Goal: Check status: Check status

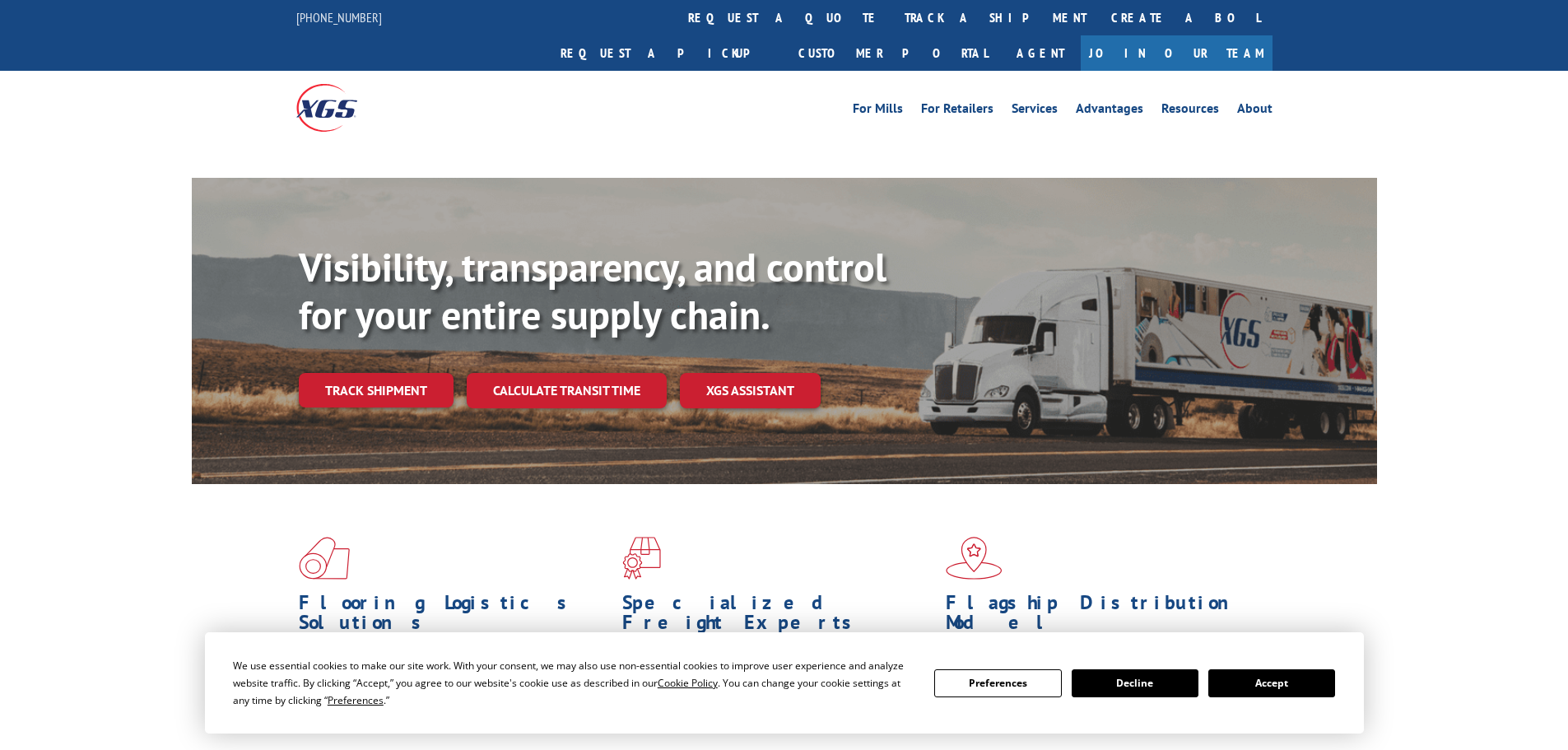
click at [1274, 684] on button "Accept" at bounding box center [1271, 684] width 127 height 28
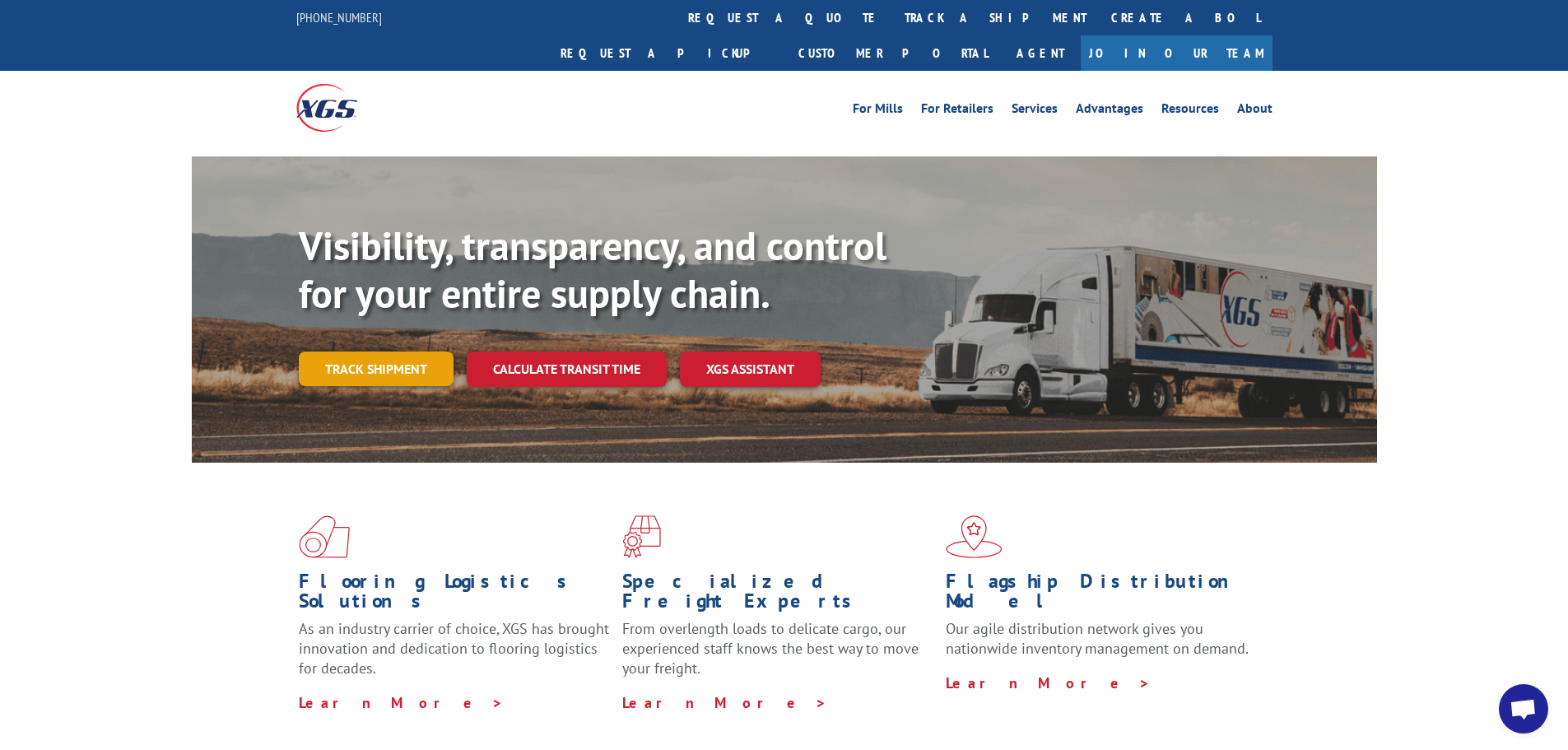
click at [382, 359] on div "Visibility, transparency, and control for your entire supply chain. Track shipm…" at bounding box center [837, 337] width 1078 height 230
click at [403, 352] on link "Track shipment" at bounding box center [375, 369] width 155 height 35
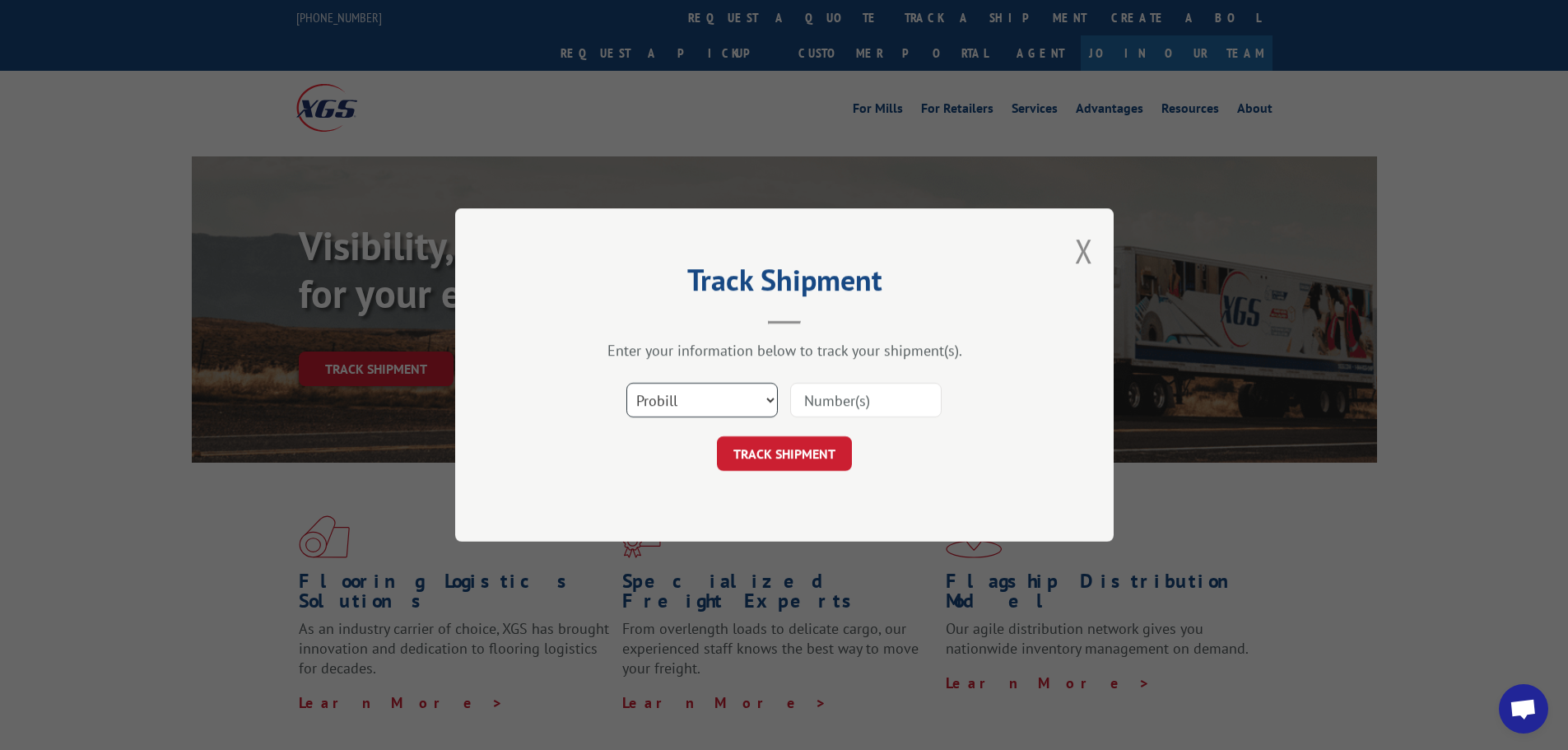
click at [692, 409] on select "Select category... Probill BOL PO" at bounding box center [703, 400] width 152 height 35
select select "bol"
click at [627, 382] on select "Select category... Probill BOL PO" at bounding box center [703, 400] width 152 height 35
click at [828, 401] on input at bounding box center [866, 400] width 152 height 35
paste input "475033"
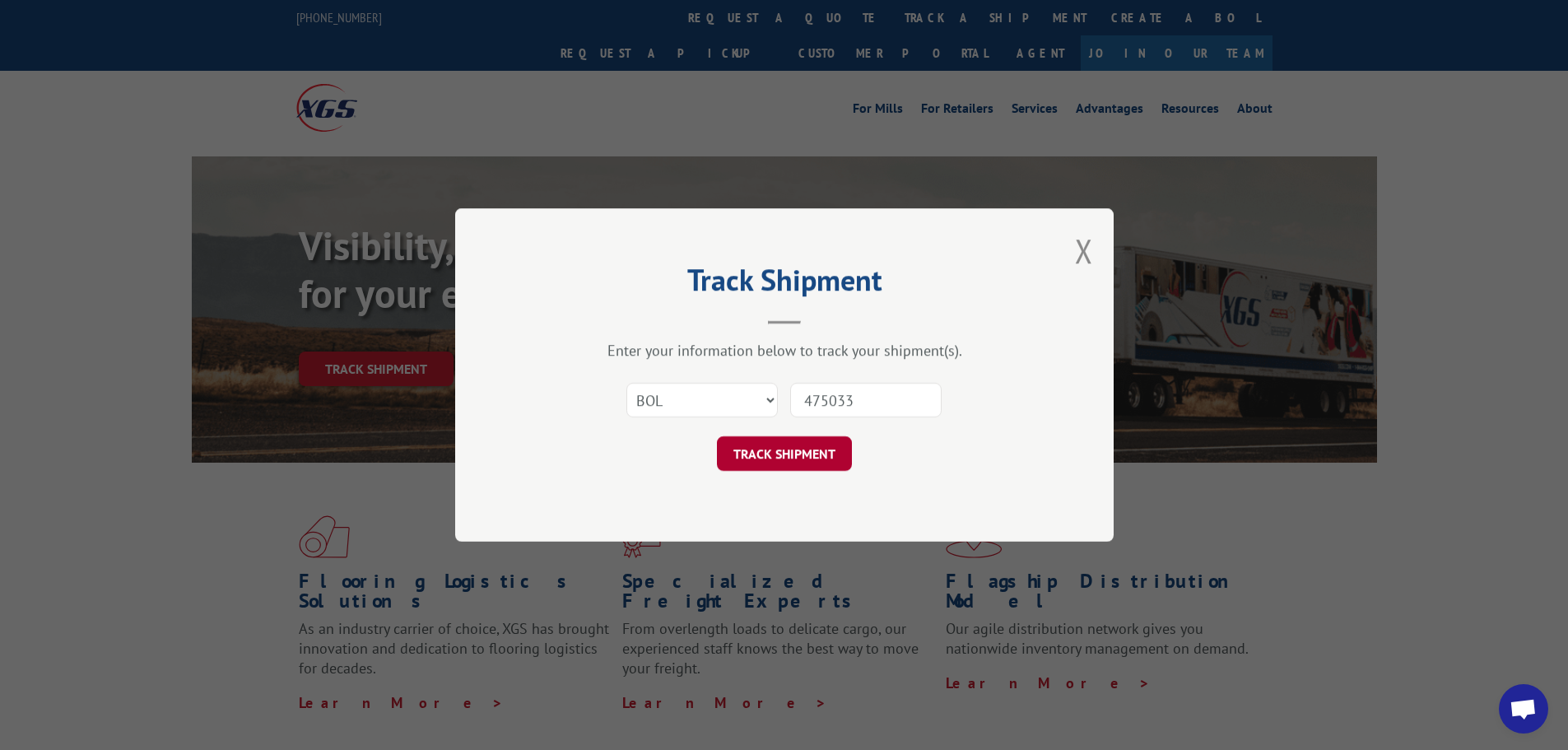
type input "475033"
click at [814, 454] on button "TRACK SHIPMENT" at bounding box center [784, 454] width 135 height 35
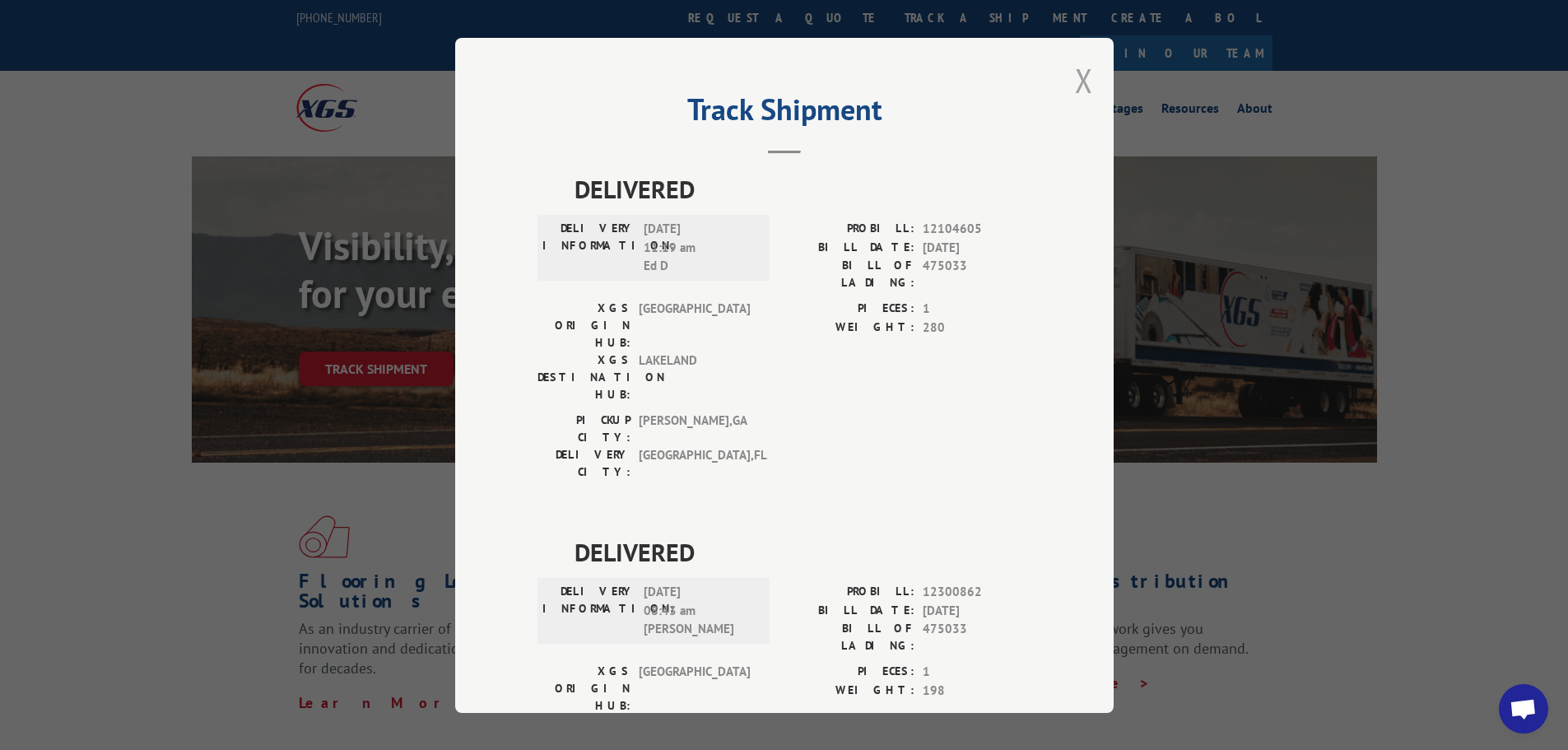
click at [1083, 84] on button "Close modal" at bounding box center [1084, 80] width 18 height 44
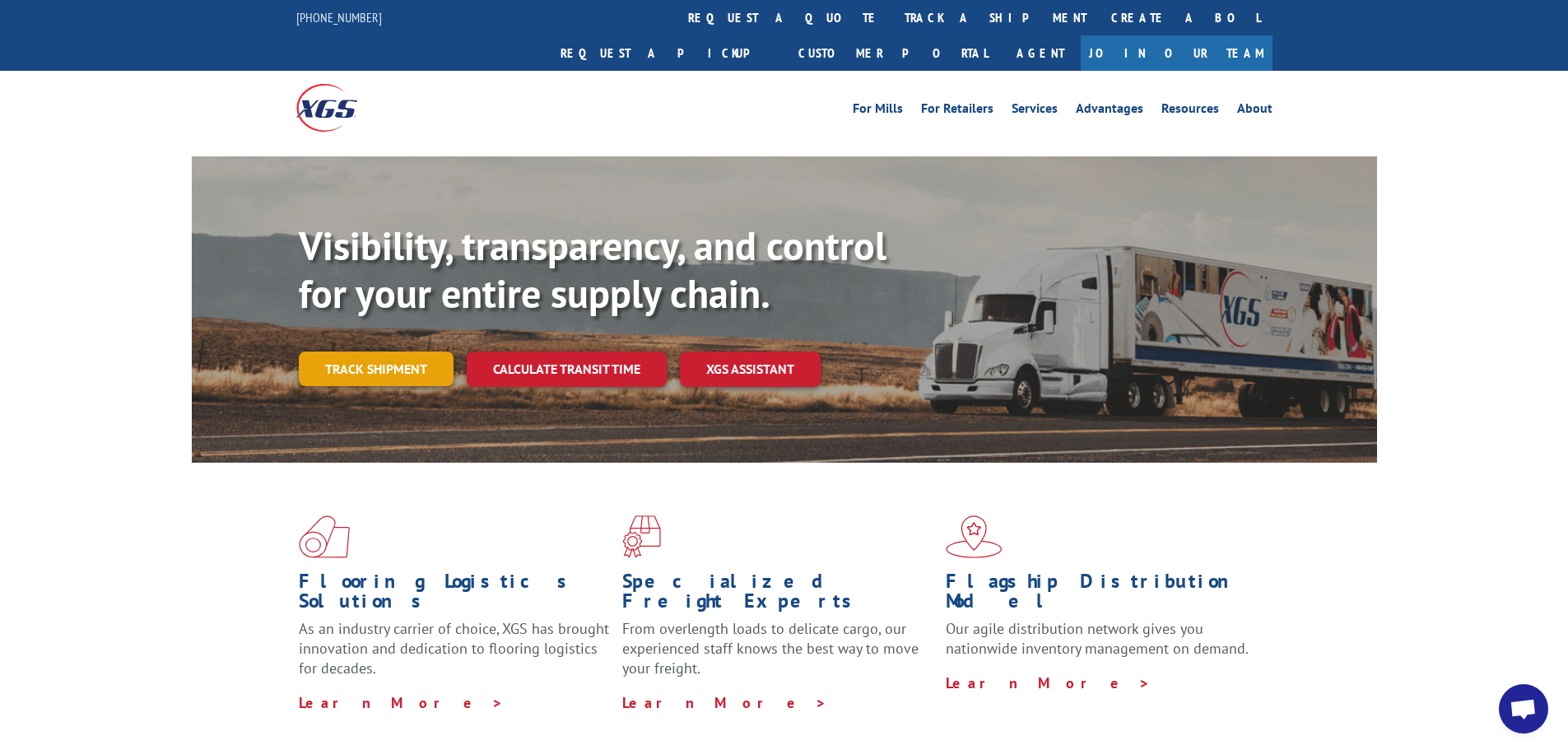
click at [339, 352] on link "Track shipment" at bounding box center [375, 369] width 155 height 35
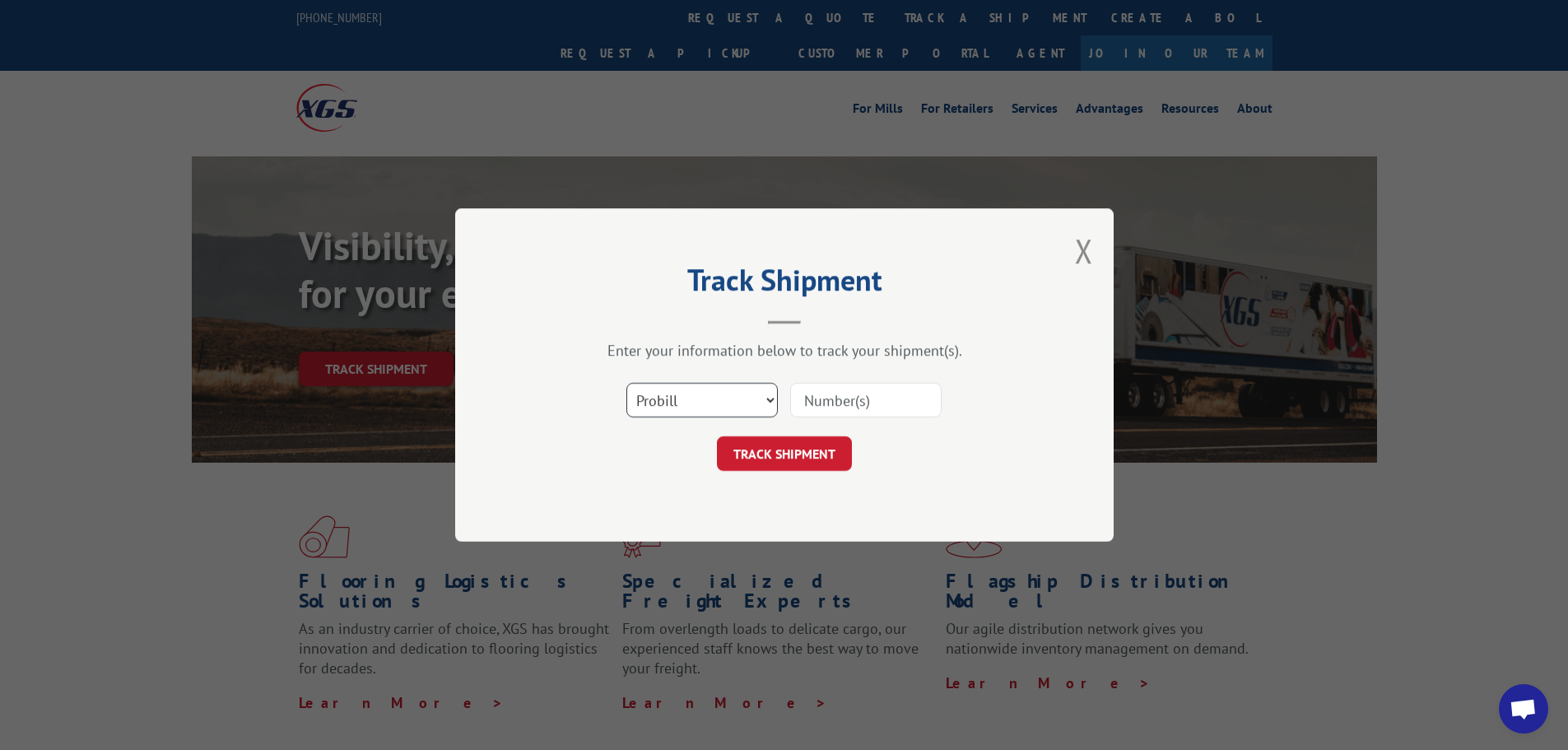
click at [670, 402] on select "Select category... Probill BOL PO" at bounding box center [703, 400] width 152 height 35
select select "bol"
click at [627, 382] on select "Select category... Probill BOL PO" at bounding box center [703, 400] width 152 height 35
click at [825, 399] on input at bounding box center [866, 400] width 152 height 35
paste input "7067569"
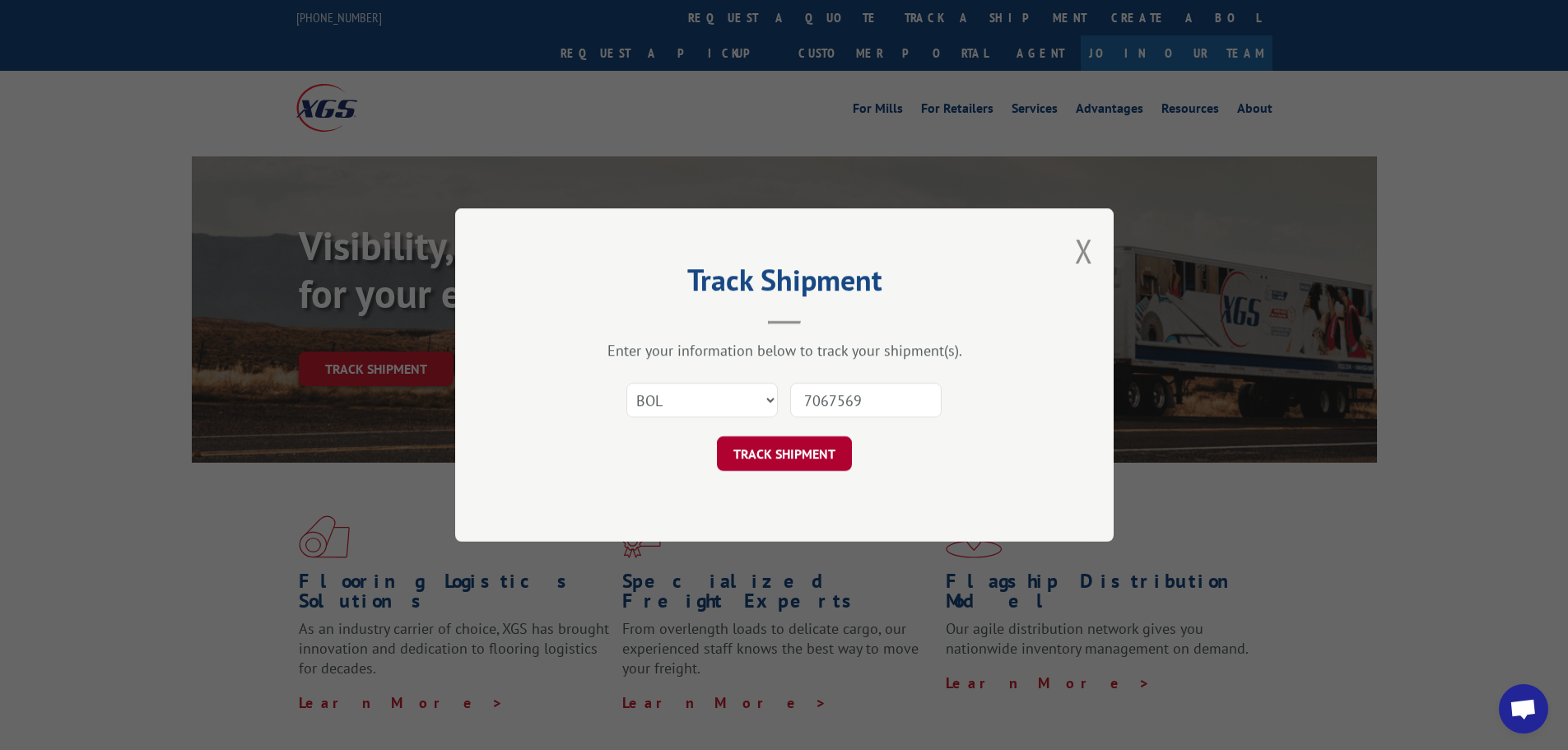
type input "7067569"
click at [801, 460] on button "TRACK SHIPMENT" at bounding box center [784, 454] width 135 height 35
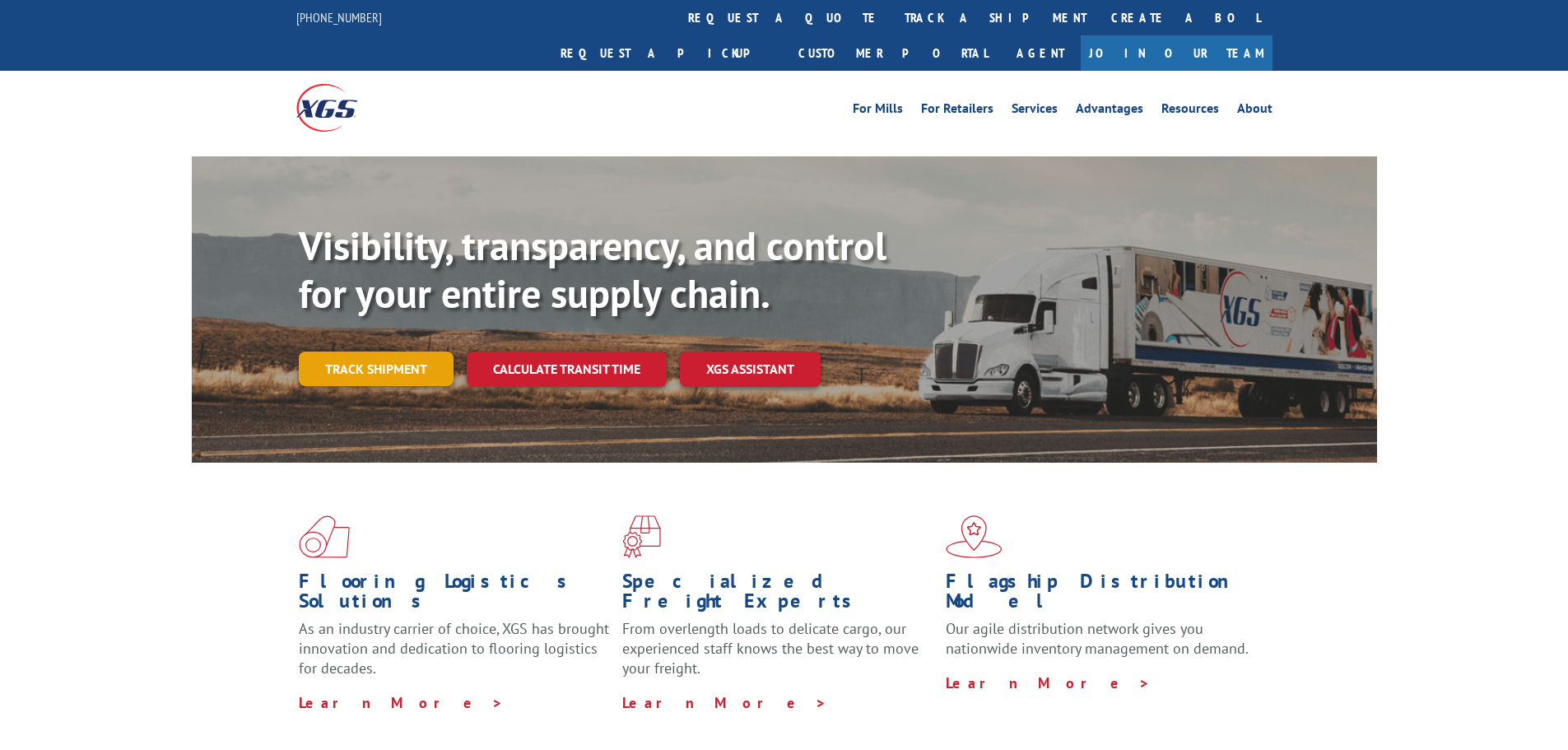
click at [325, 352] on link "Track shipment" at bounding box center [375, 369] width 155 height 35
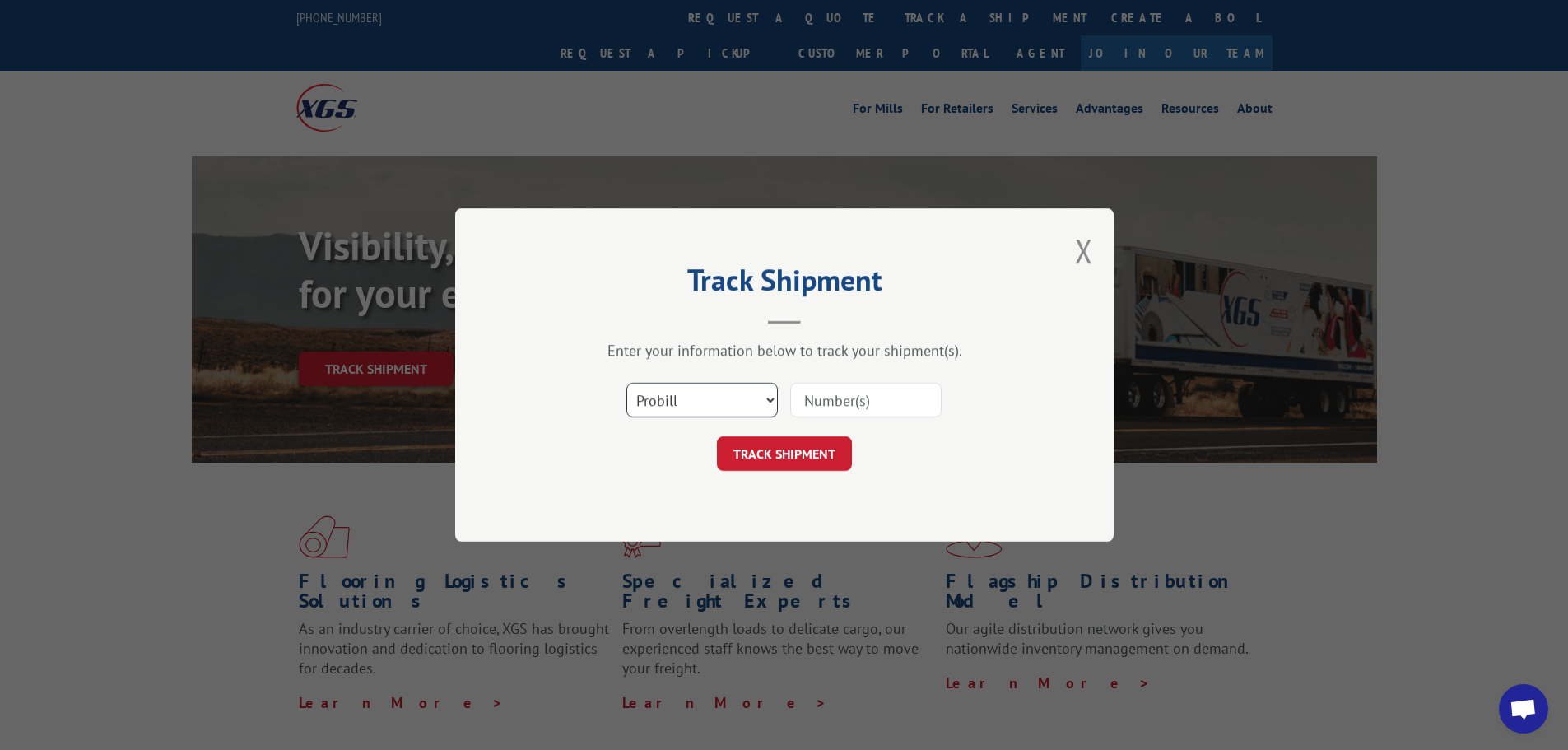
click at [657, 407] on select "Select category... Probill BOL PO" at bounding box center [703, 400] width 152 height 35
select select "bol"
click at [627, 382] on select "Select category... Probill BOL PO" at bounding box center [703, 400] width 152 height 35
click at [799, 413] on input at bounding box center [866, 400] width 152 height 35
paste input "7058045"
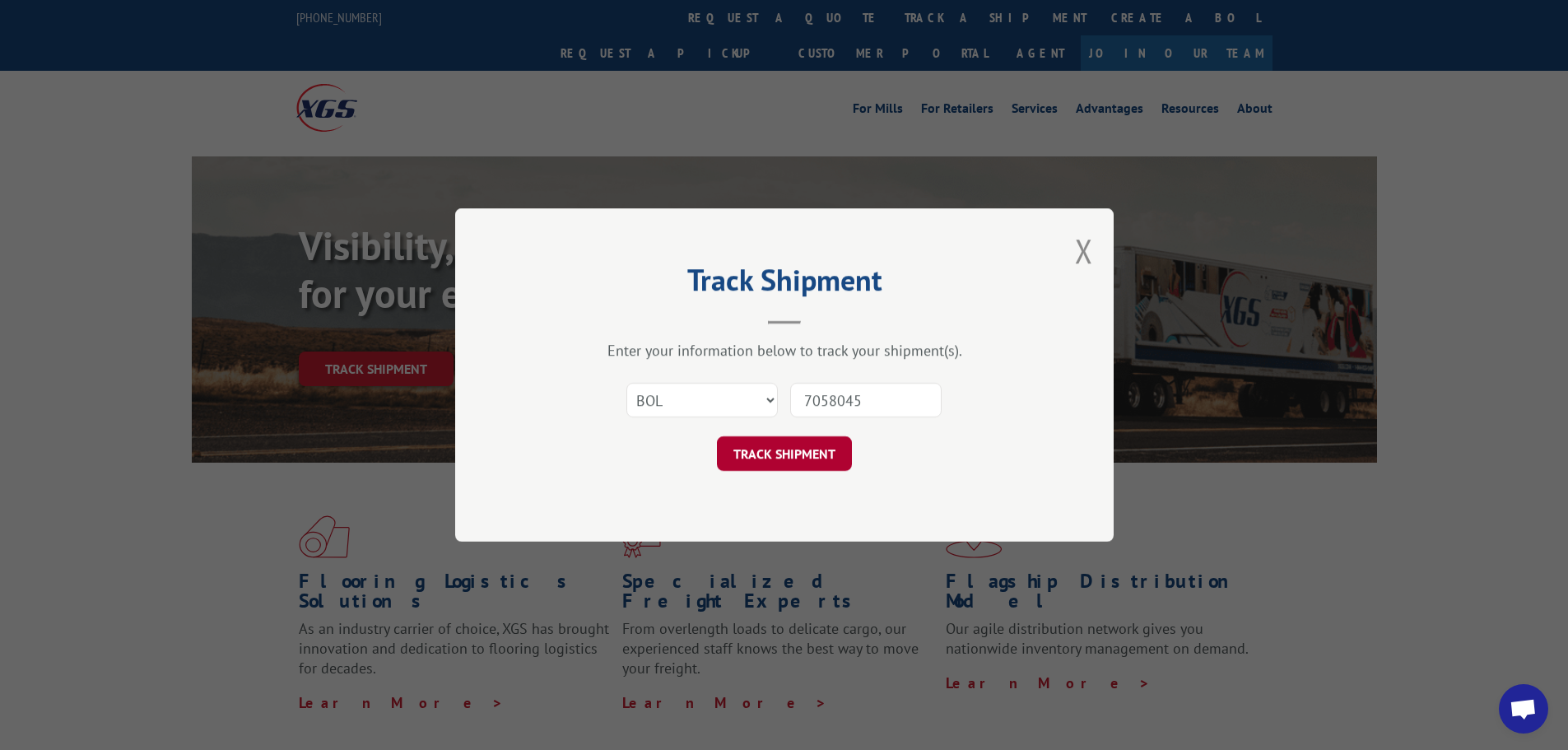
type input "7058045"
click at [784, 449] on button "TRACK SHIPMENT" at bounding box center [784, 454] width 135 height 35
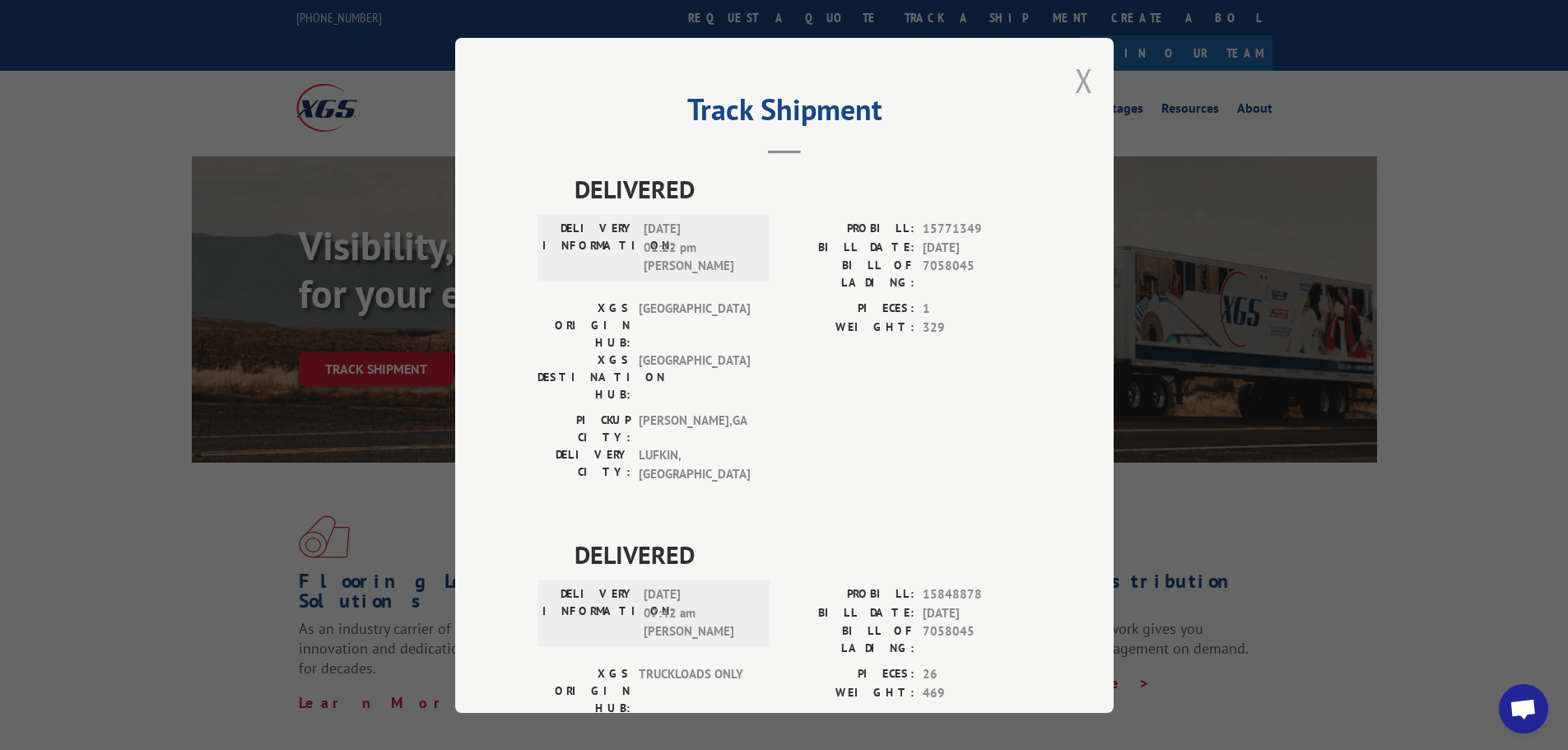
click at [1076, 79] on button "Close modal" at bounding box center [1084, 80] width 18 height 44
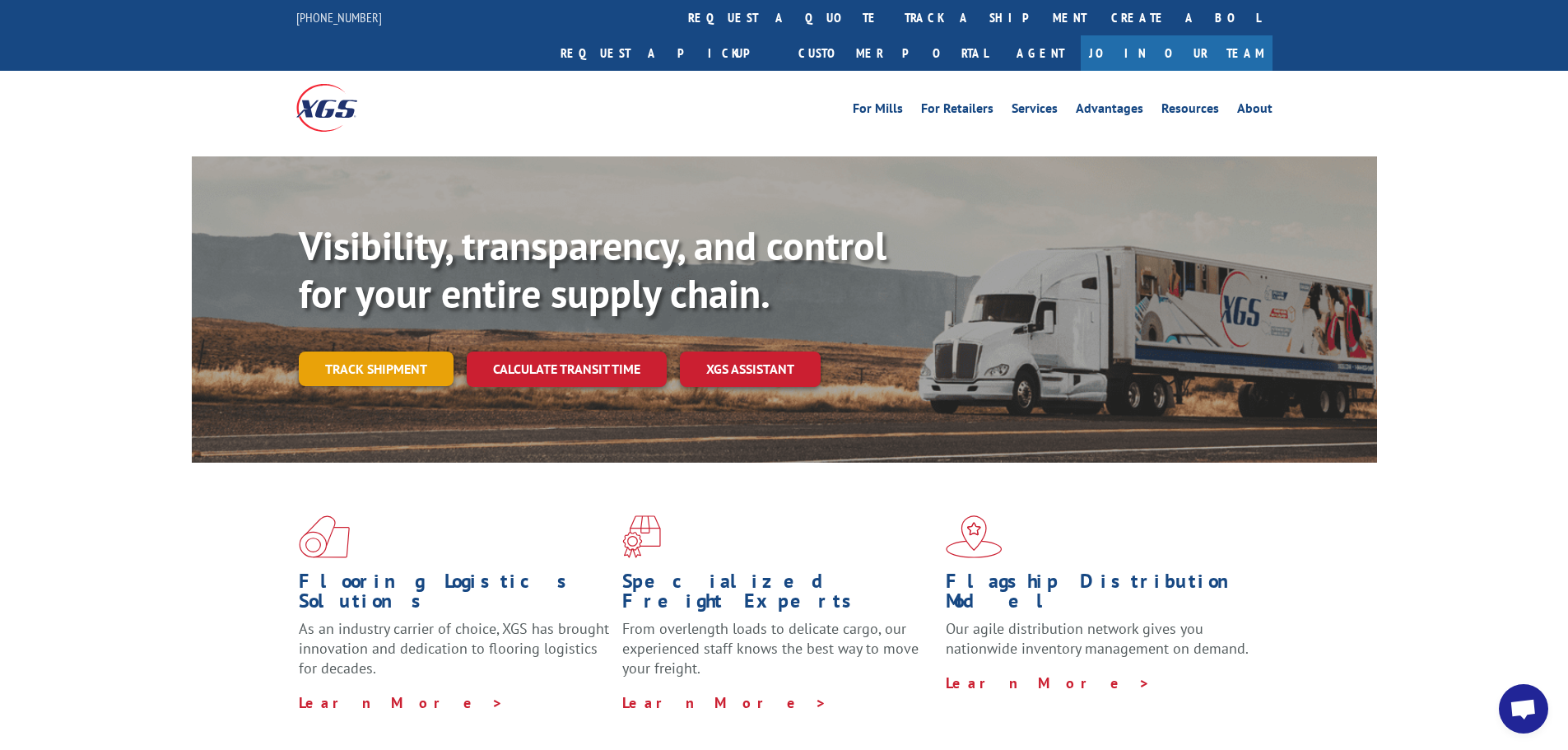
click at [382, 352] on link "Track shipment" at bounding box center [375, 369] width 155 height 35
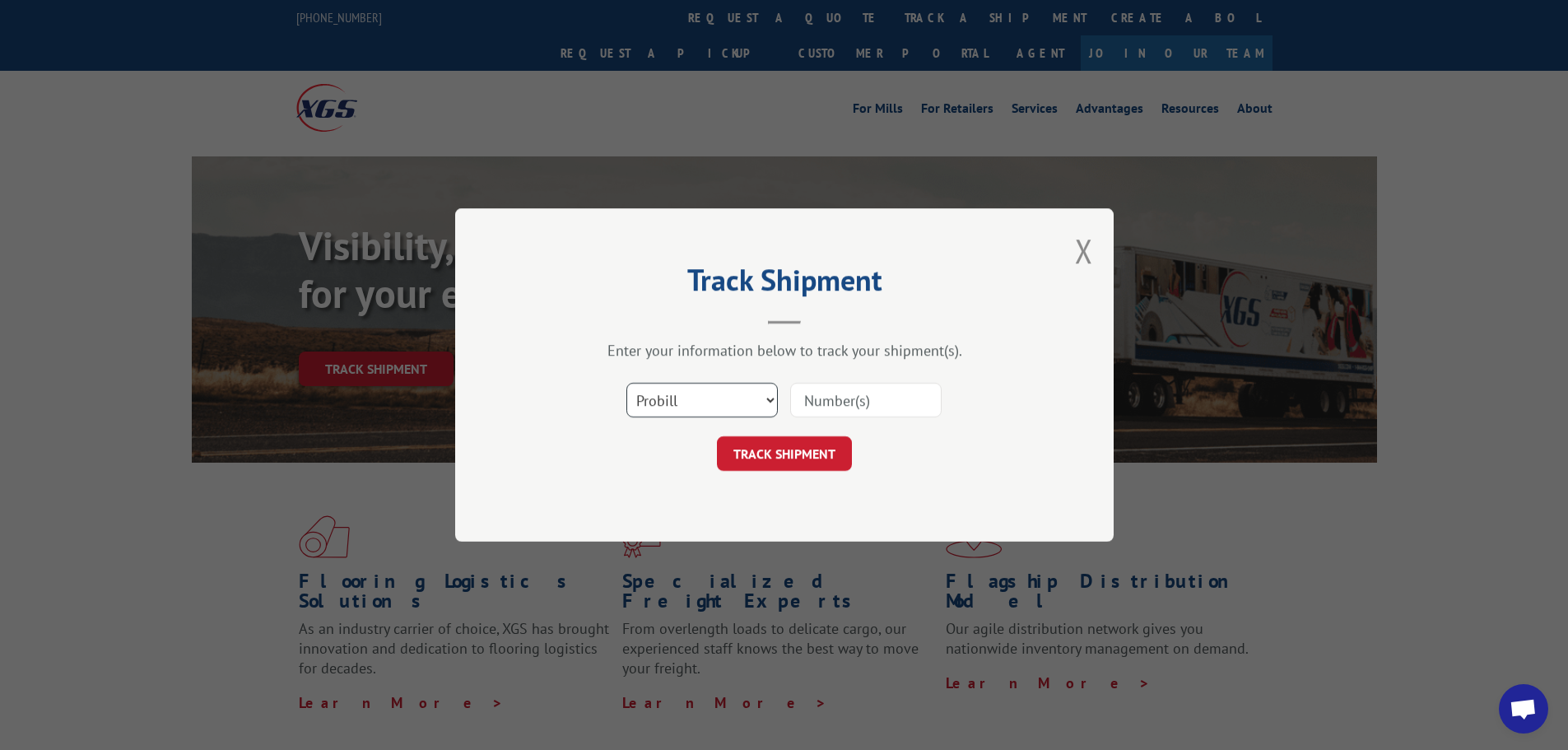
click at [702, 411] on select "Select category... Probill BOL PO" at bounding box center [703, 400] width 152 height 35
select select "bol"
click at [627, 382] on select "Select category... Probill BOL PO" at bounding box center [703, 400] width 152 height 35
click at [825, 397] on input at bounding box center [866, 400] width 152 height 35
paste input "5530810"
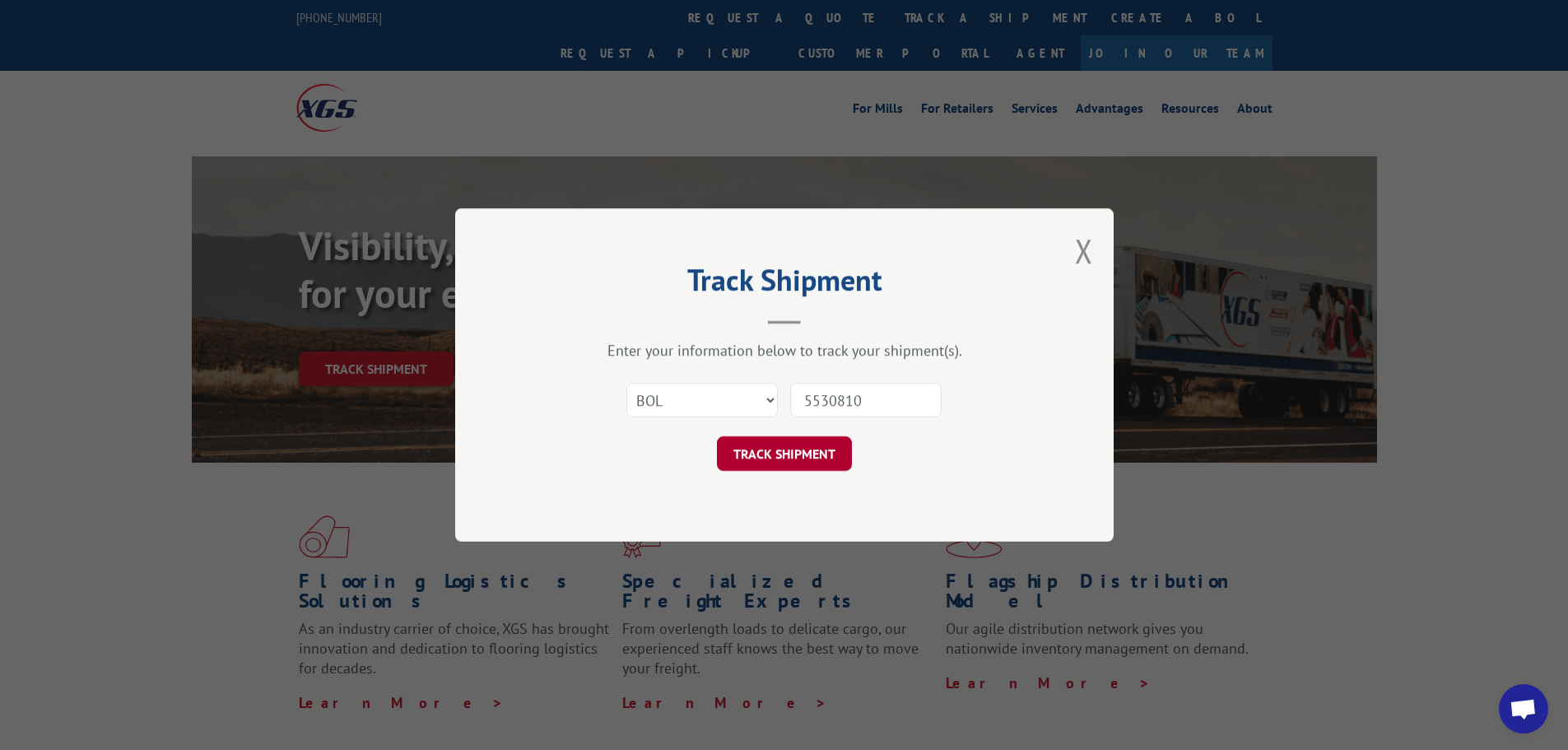
type input "5530810"
click at [779, 452] on button "TRACK SHIPMENT" at bounding box center [784, 454] width 135 height 35
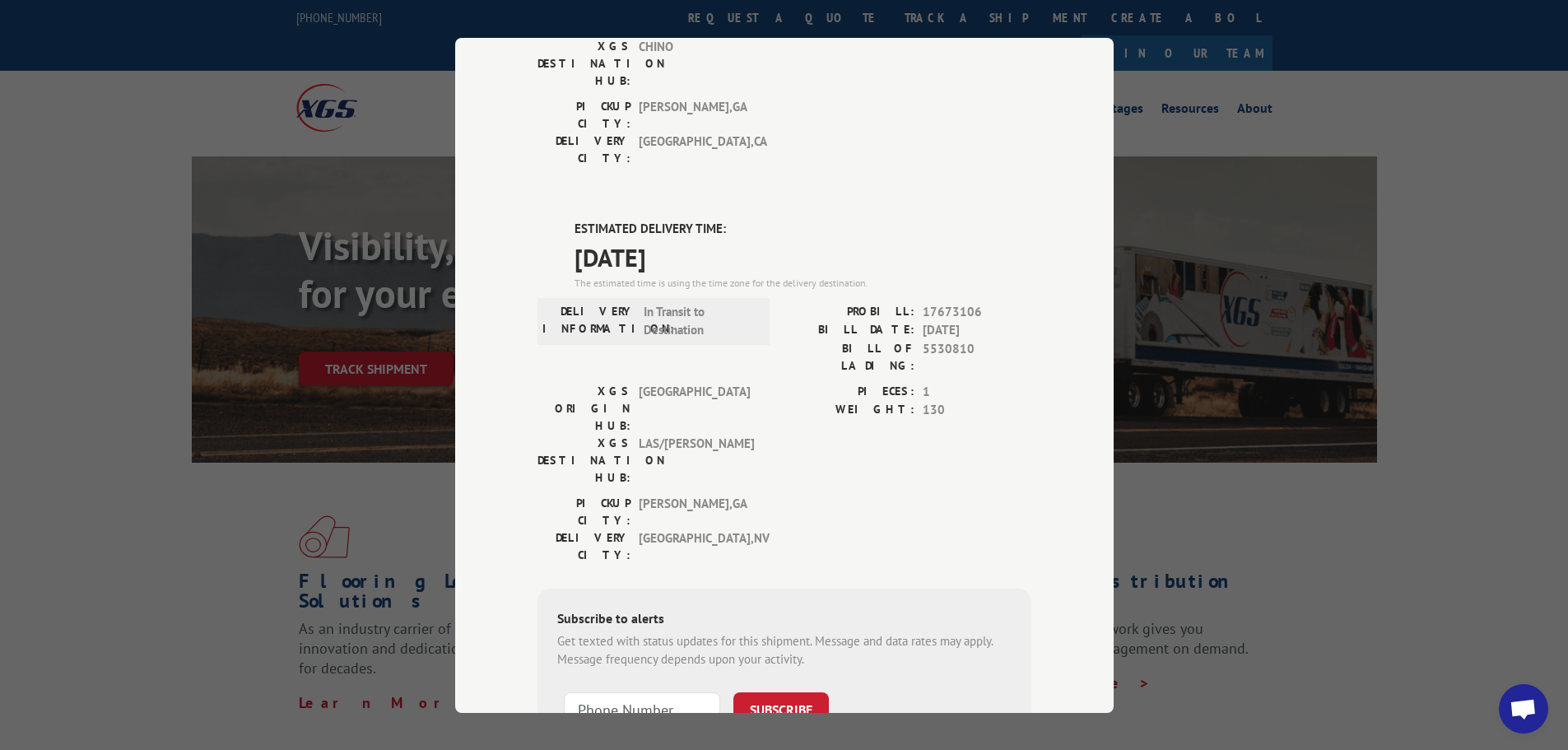
scroll to position [330, 0]
